Goal: Transaction & Acquisition: Purchase product/service

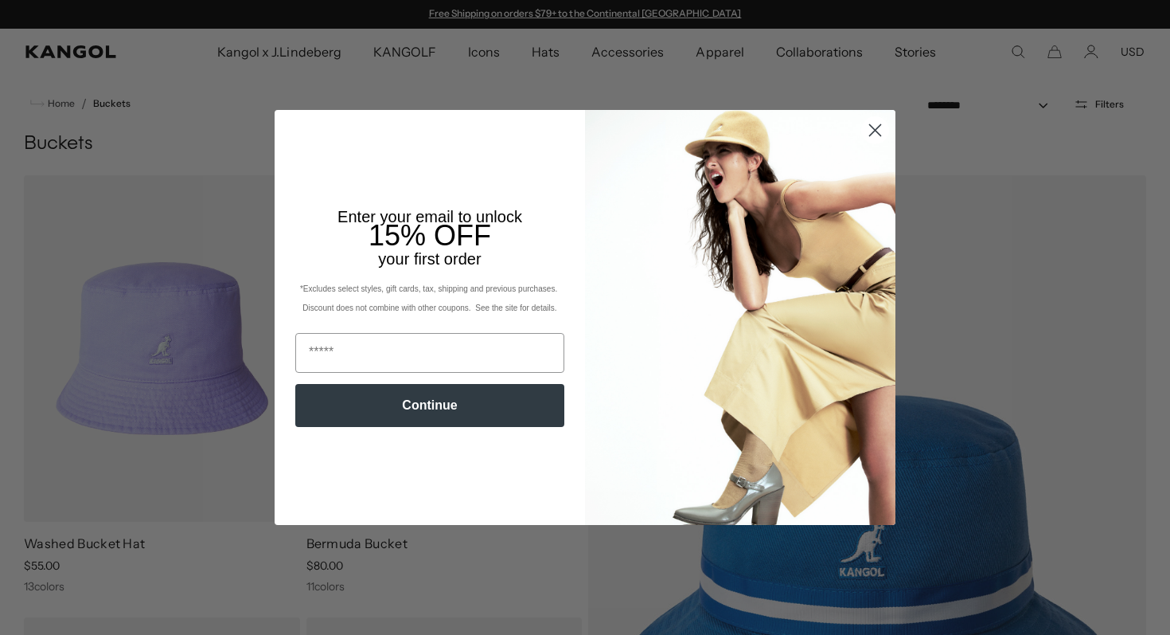
click at [868, 139] on circle "Close dialog" at bounding box center [875, 130] width 26 height 26
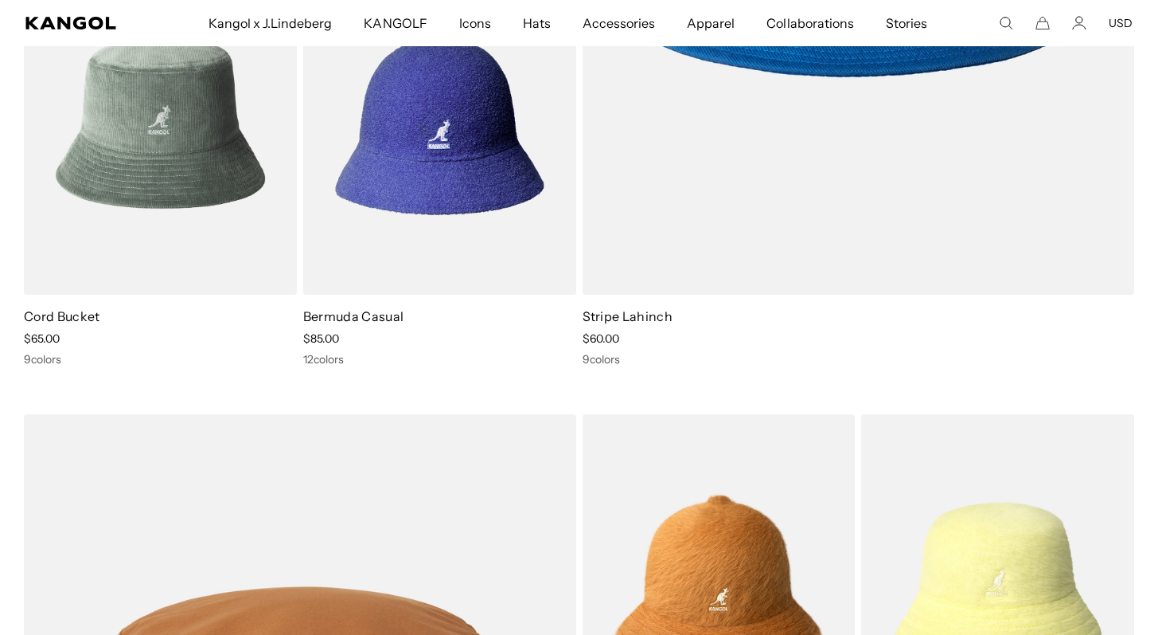
scroll to position [0, 328]
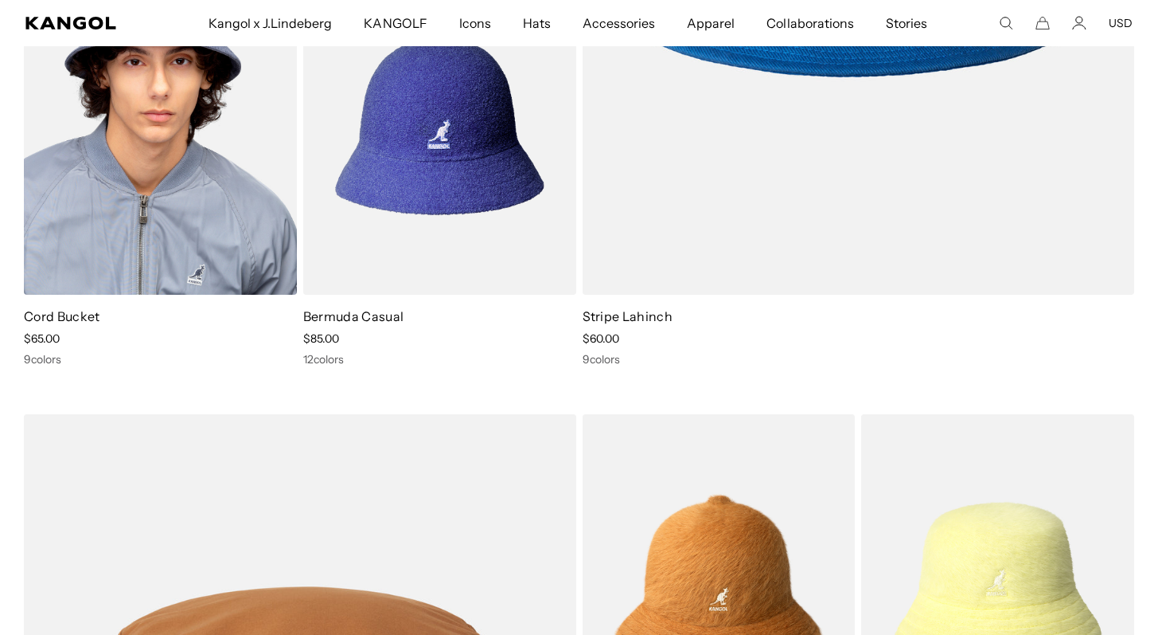
click at [113, 174] on img at bounding box center [160, 122] width 273 height 342
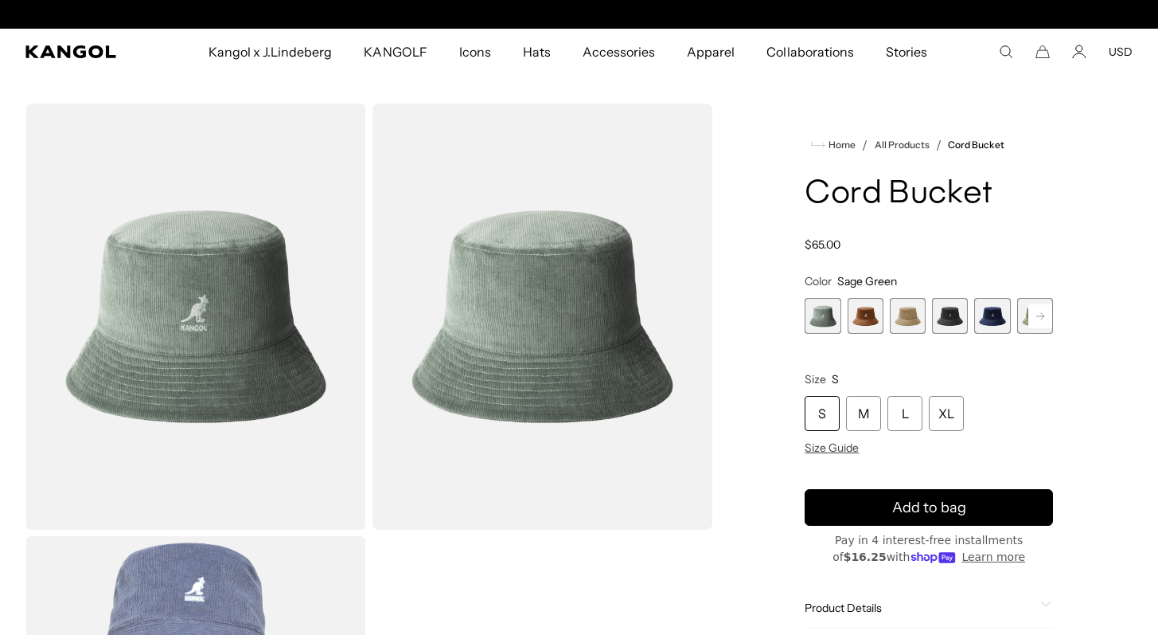
click at [1039, 314] on rect at bounding box center [1041, 316] width 24 height 24
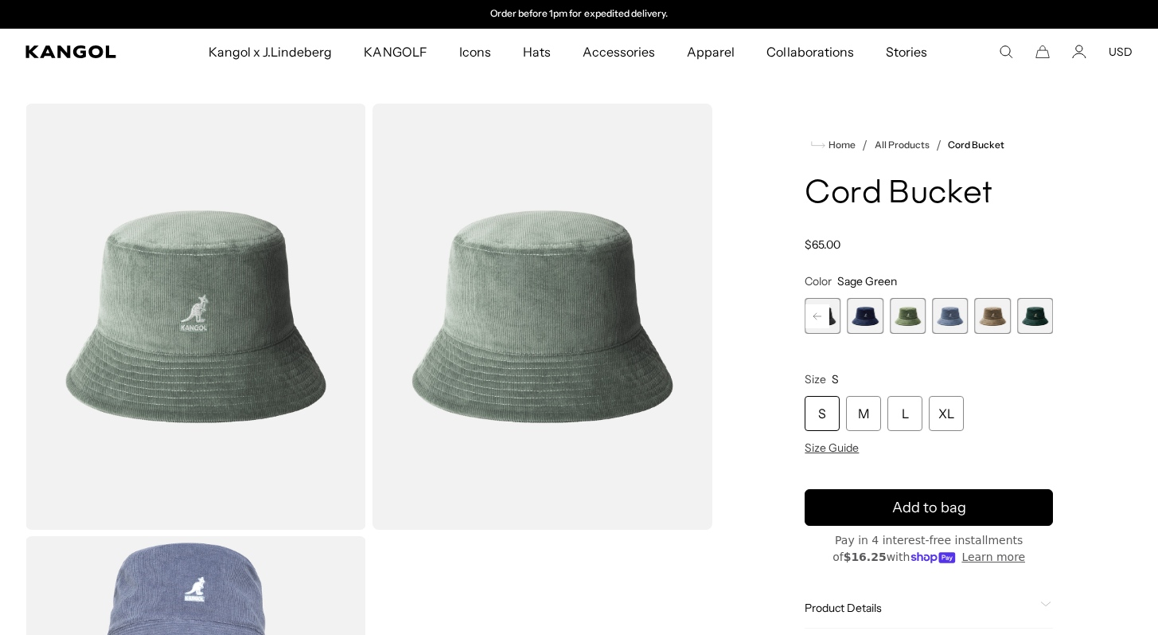
click at [1039, 314] on span "9 of 9" at bounding box center [1035, 316] width 36 height 36
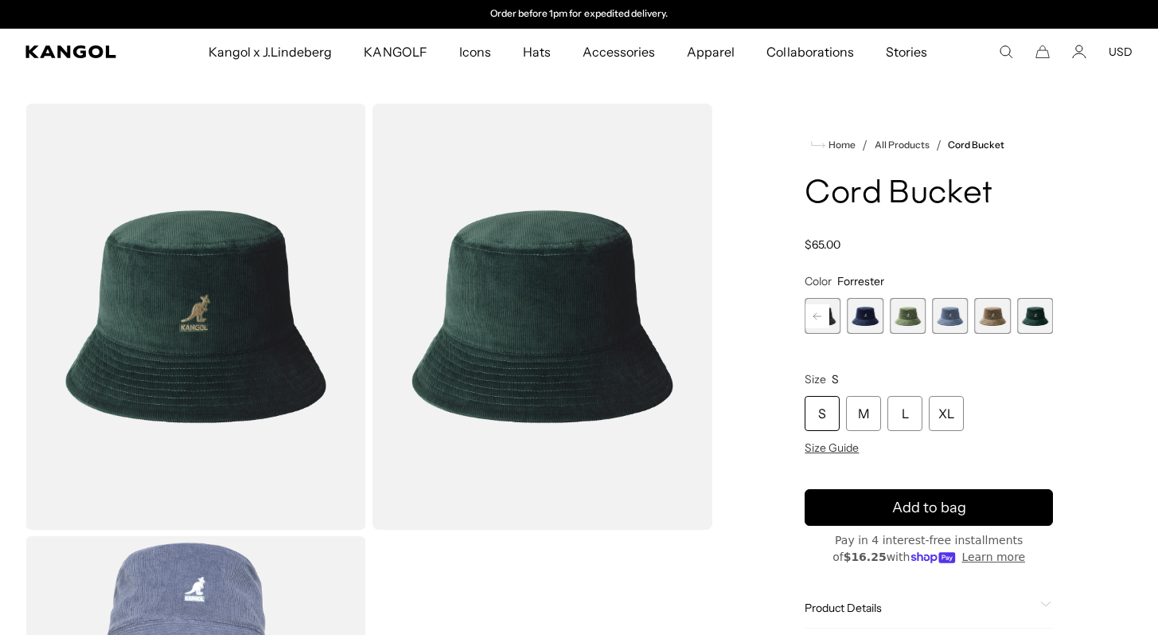
click at [994, 322] on span "8 of 9" at bounding box center [992, 316] width 36 height 36
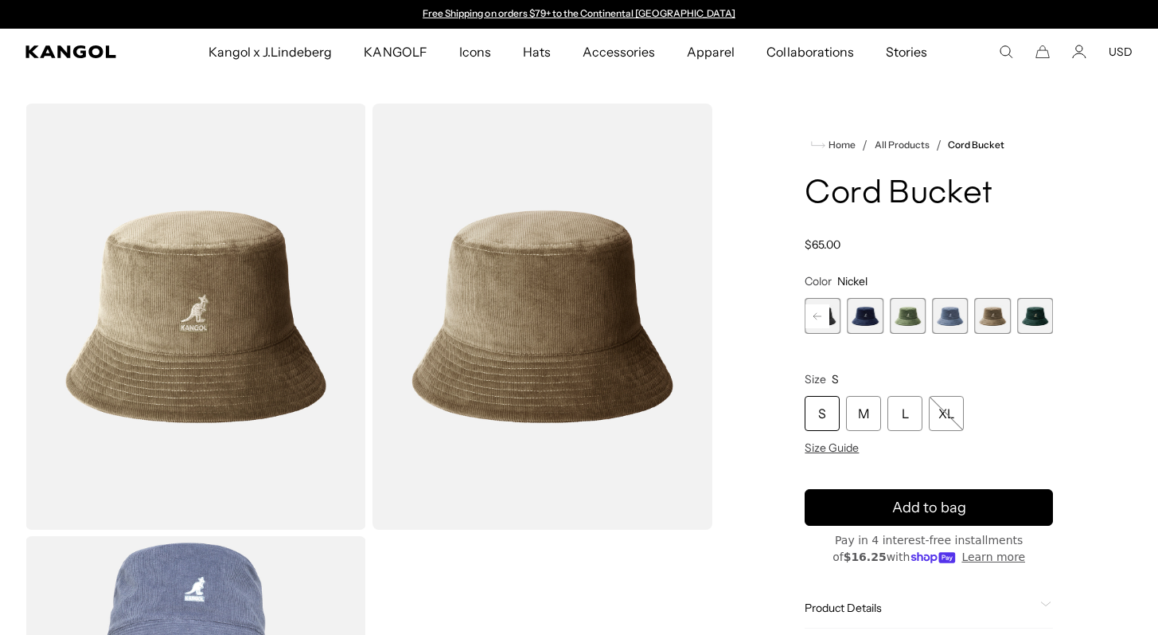
click at [906, 308] on span "6 of 9" at bounding box center [908, 316] width 36 height 36
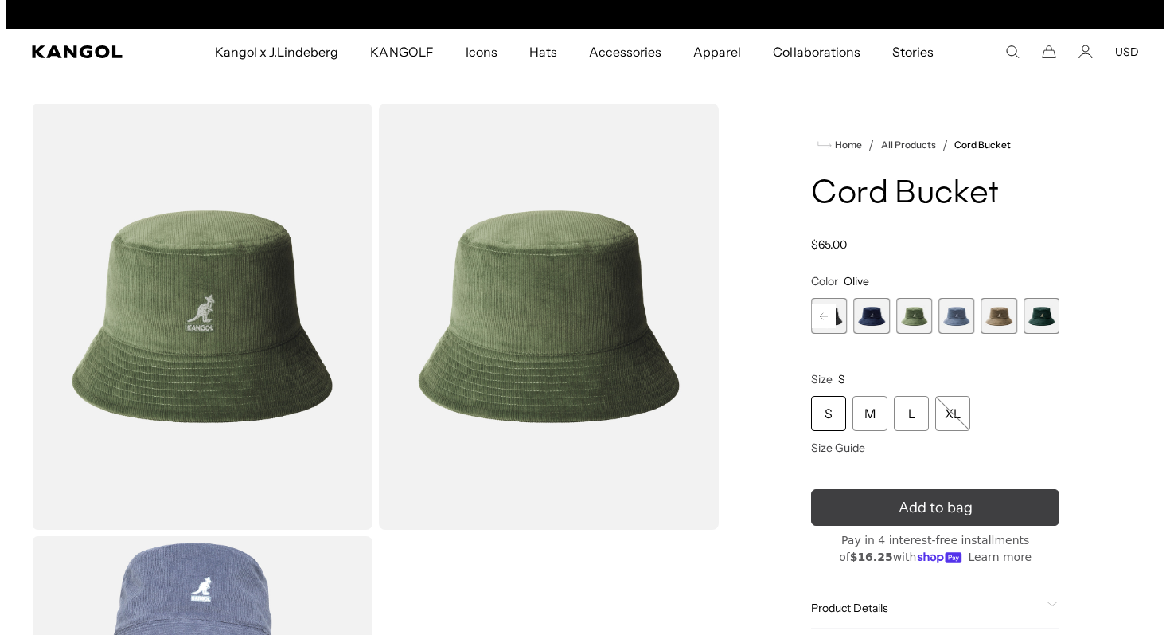
scroll to position [0, 328]
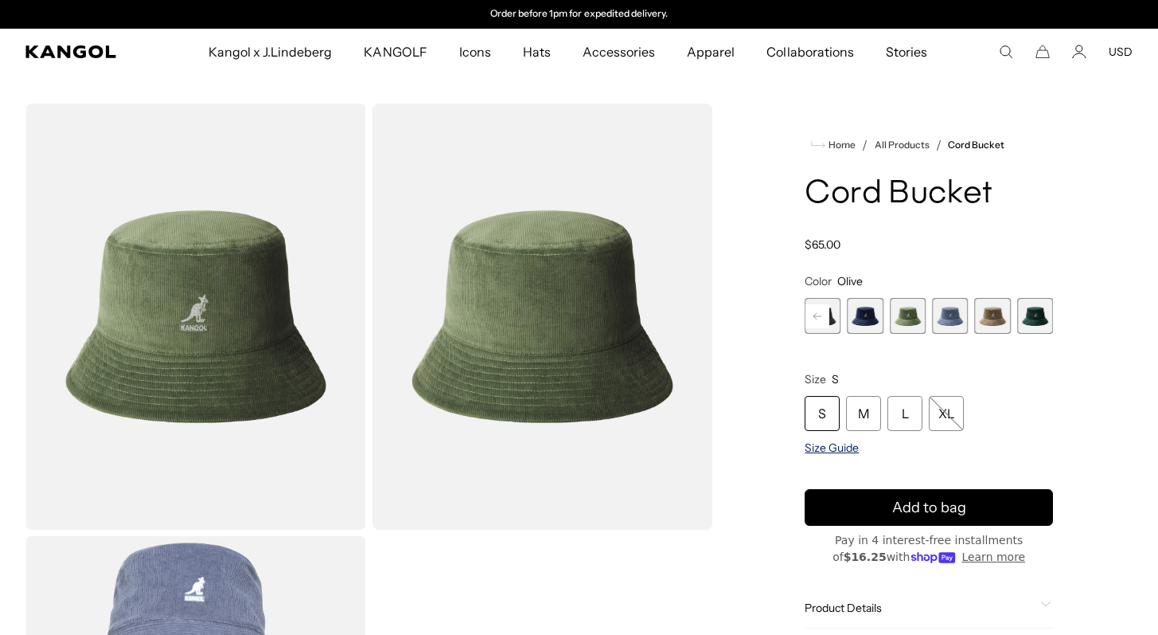
click at [810, 443] on span "Size Guide" at bounding box center [832, 447] width 54 height 14
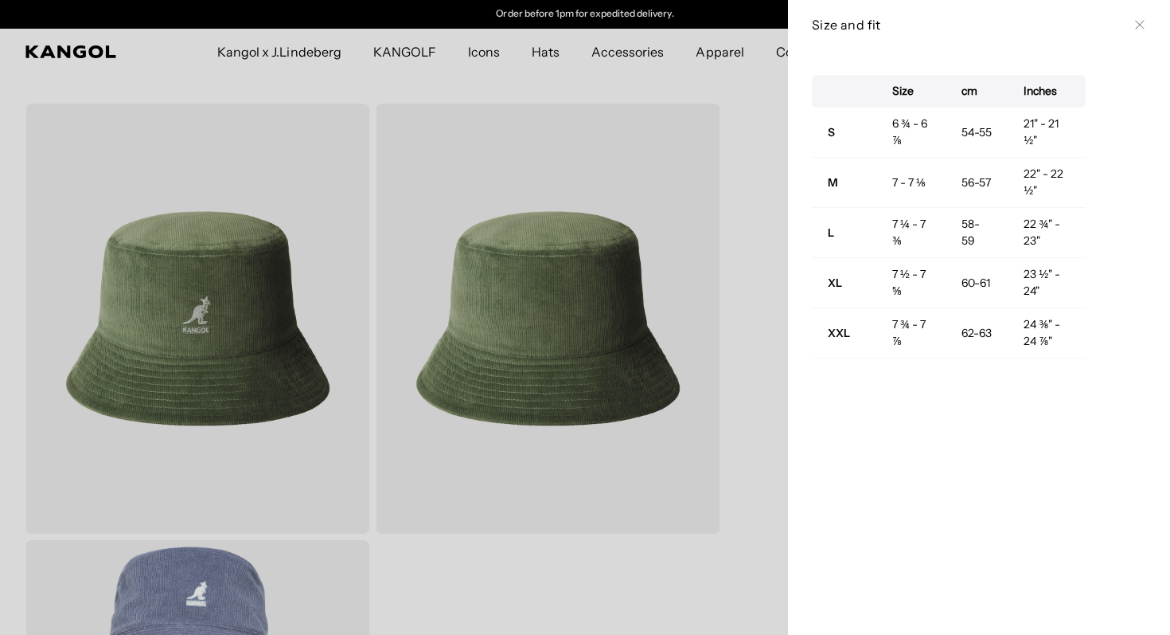
click at [1089, 25] on h3 "Size and fit" at bounding box center [969, 25] width 315 height 18
click at [1135, 24] on icon at bounding box center [1140, 25] width 10 height 10
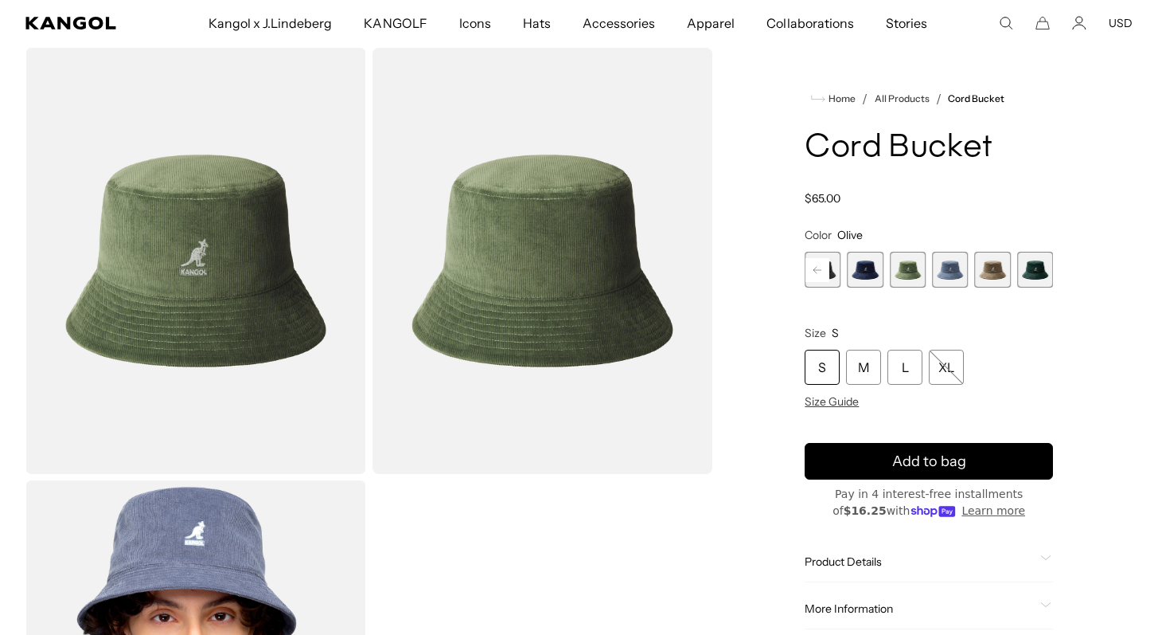
scroll to position [0, 0]
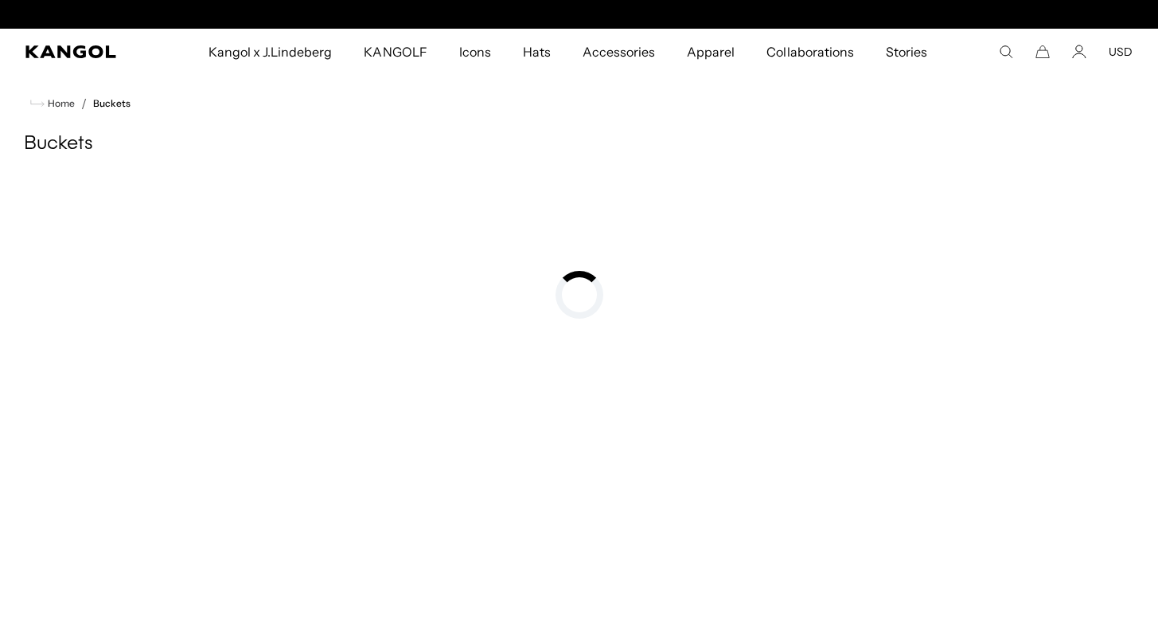
scroll to position [0, 328]
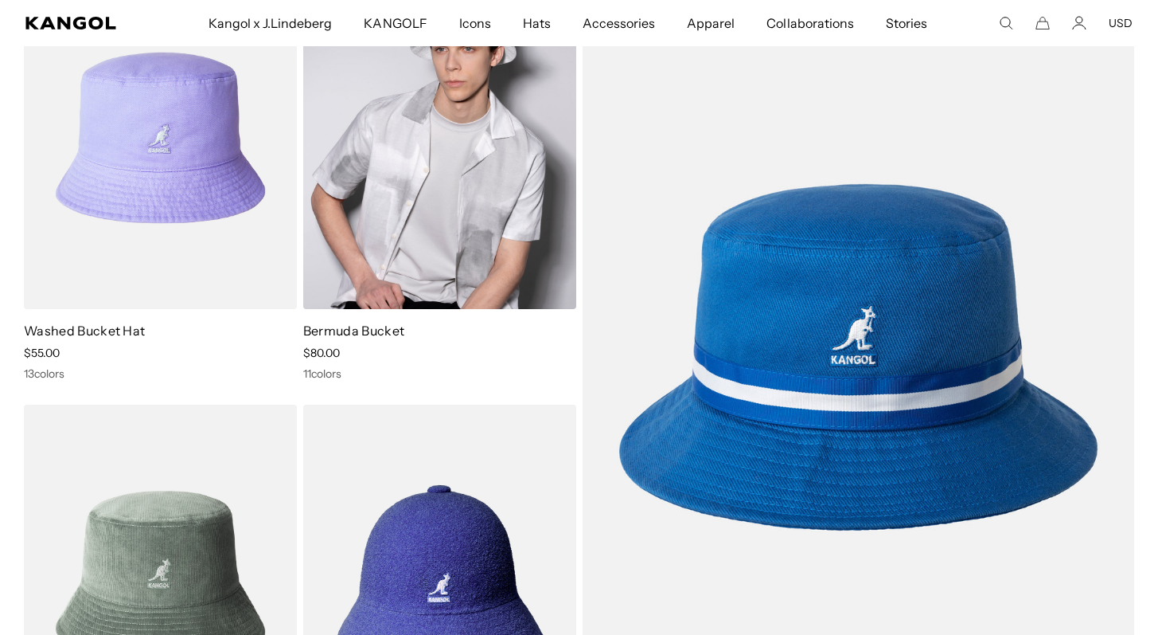
scroll to position [168, 0]
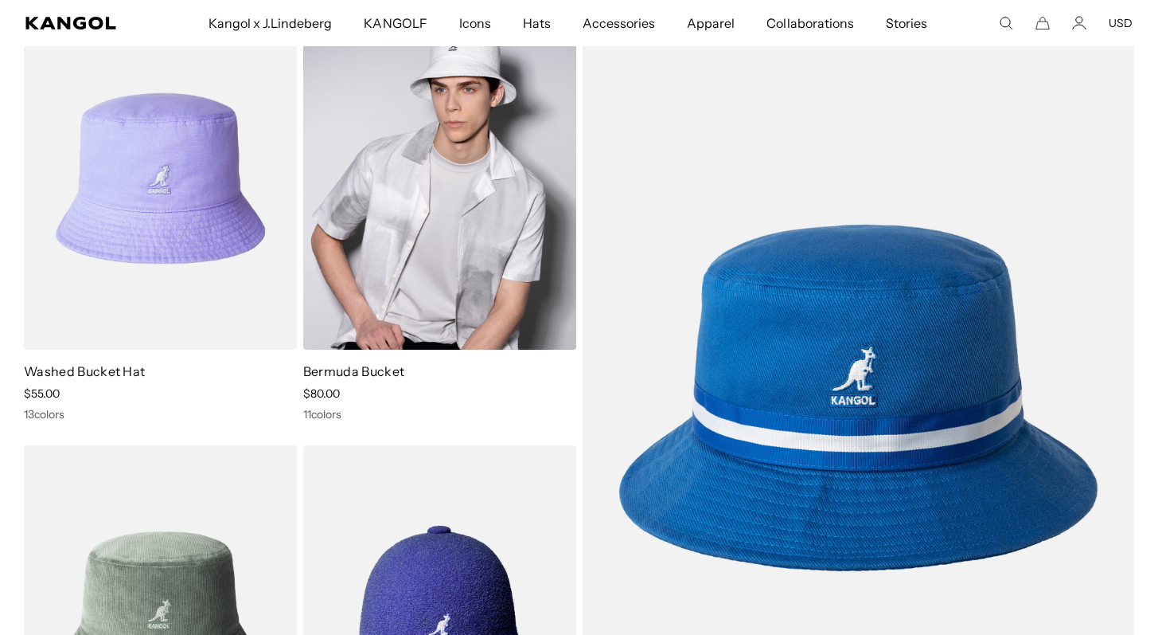
click at [443, 256] on img at bounding box center [439, 178] width 273 height 342
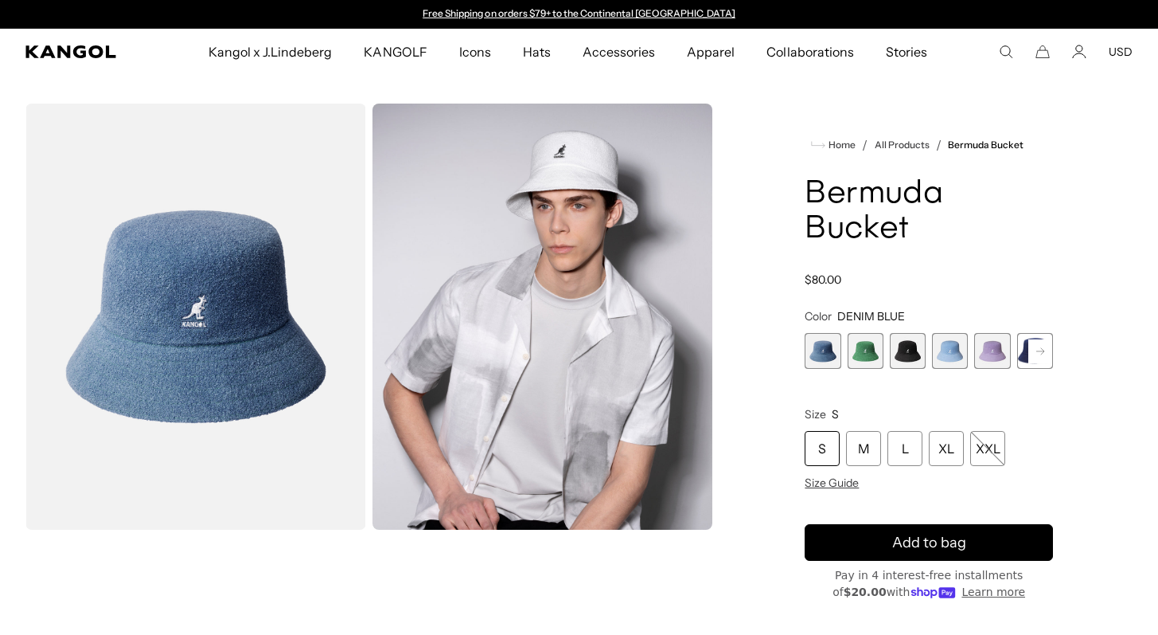
click at [1040, 339] on rect at bounding box center [1041, 351] width 24 height 24
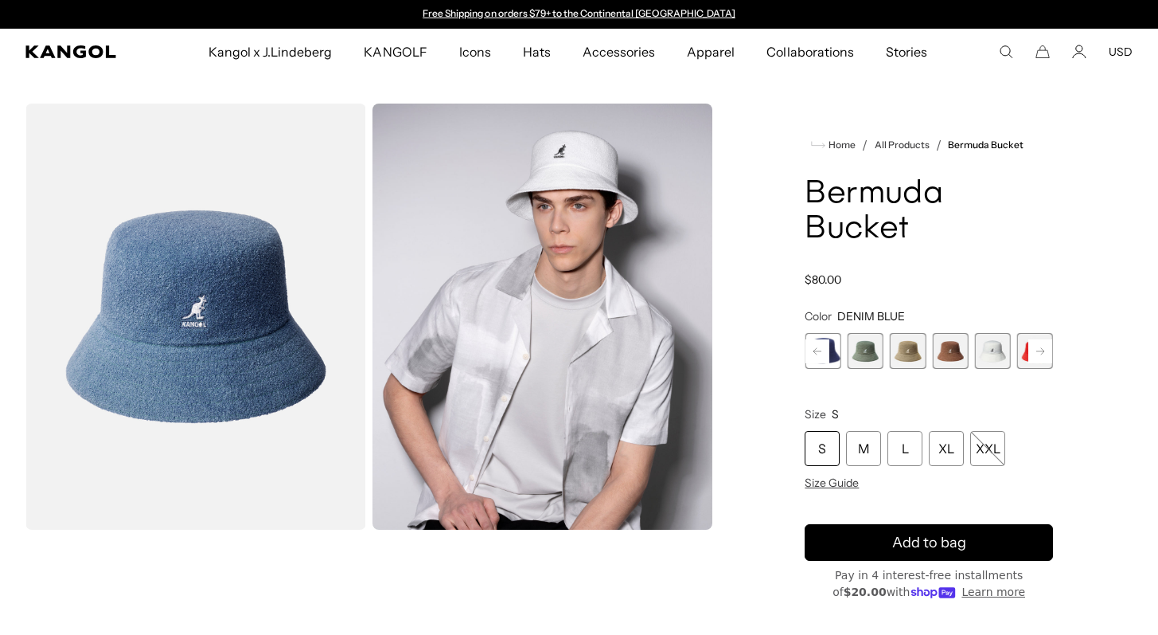
click at [1040, 339] on rect at bounding box center [1041, 351] width 24 height 24
click at [1040, 333] on span "11 of 11" at bounding box center [1035, 351] width 36 height 36
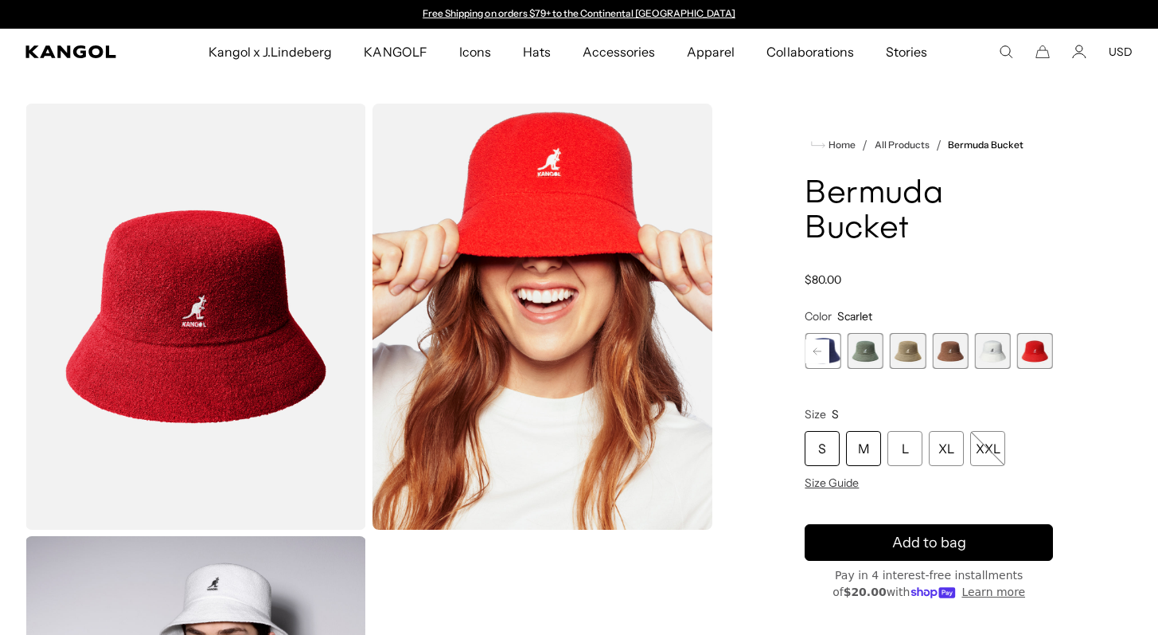
click at [865, 431] on div "M" at bounding box center [863, 448] width 35 height 35
click at [228, 306] on img "Gallery Viewer" at bounding box center [195, 316] width 341 height 426
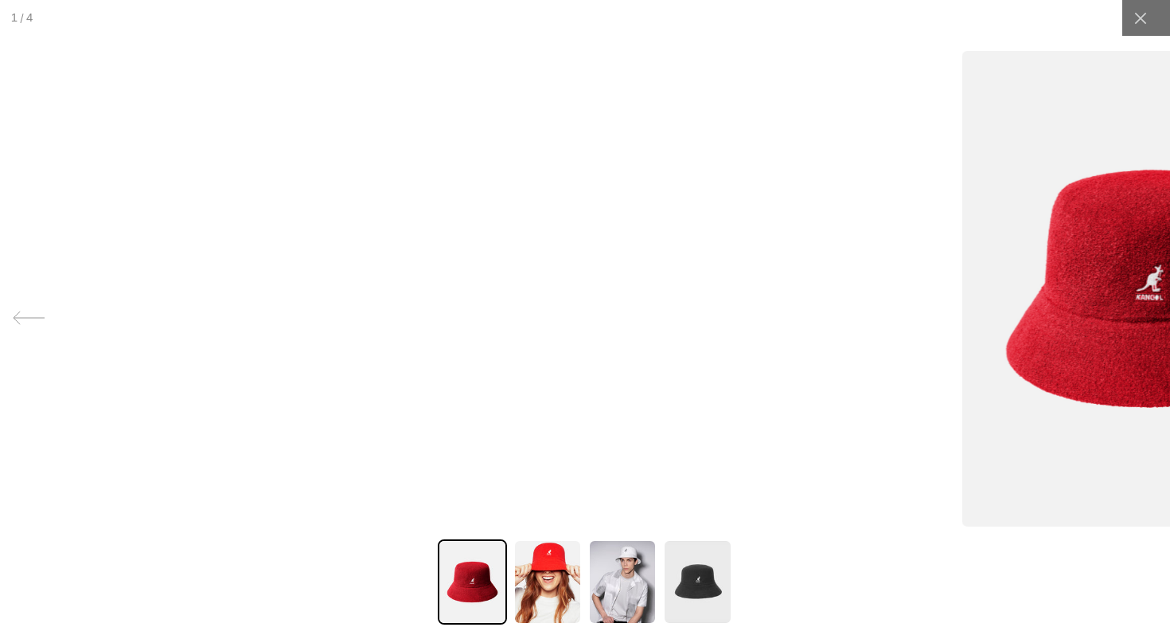
scroll to position [0, 328]
